Goal: Navigation & Orientation: Find specific page/section

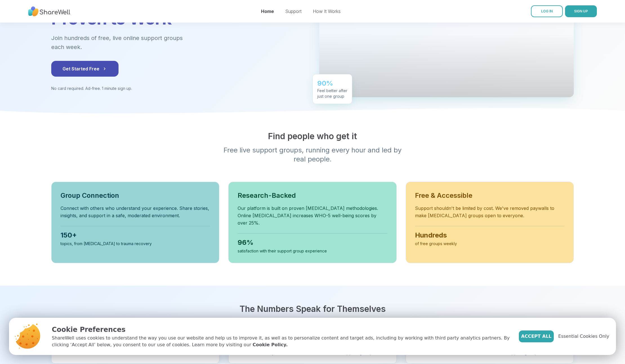
scroll to position [92, 0]
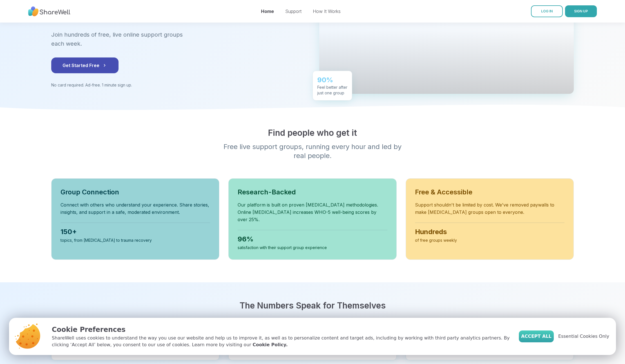
click at [549, 336] on span "Accept All" at bounding box center [536, 336] width 30 height 7
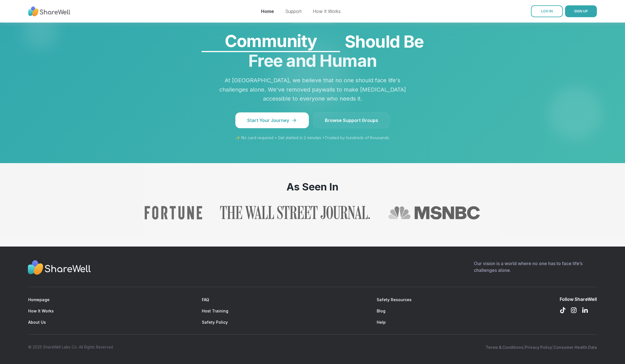
scroll to position [502, 0]
click at [208, 298] on link "FAQ" at bounding box center [205, 299] width 7 height 5
click at [341, 117] on span "Browse Support Groups" at bounding box center [351, 120] width 53 height 7
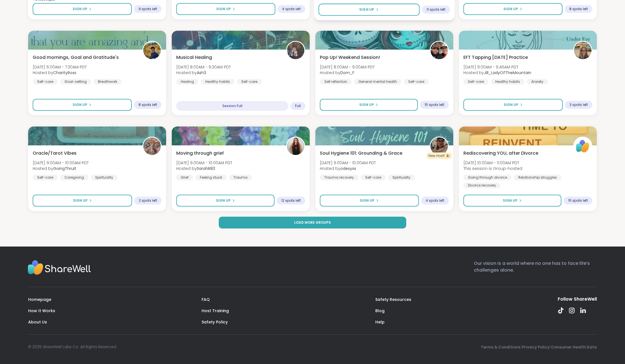
scroll to position [726, 0]
click at [42, 297] on link "Homepage" at bounding box center [39, 300] width 23 height 6
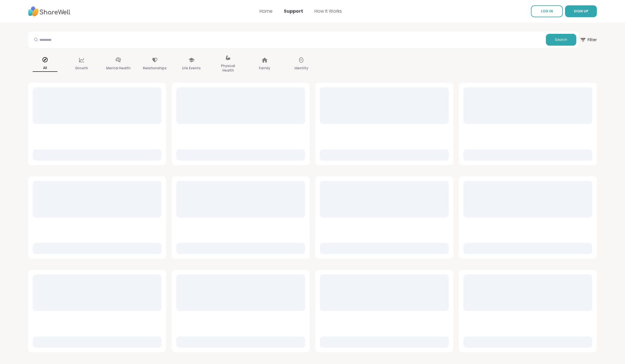
scroll to position [0, 0]
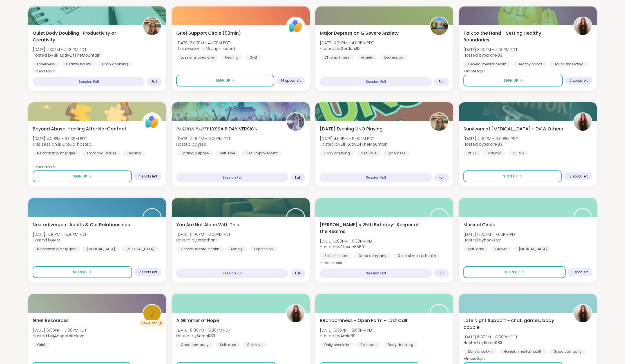
scroll to position [24, 0]
